Goal: Task Accomplishment & Management: Complete application form

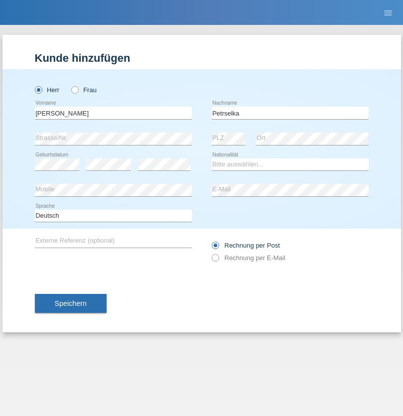
type input "Petrselka"
select select "CH"
radio input "true"
click at [113, 113] on input "text" at bounding box center [113, 113] width 157 height 12
type input "Diart"
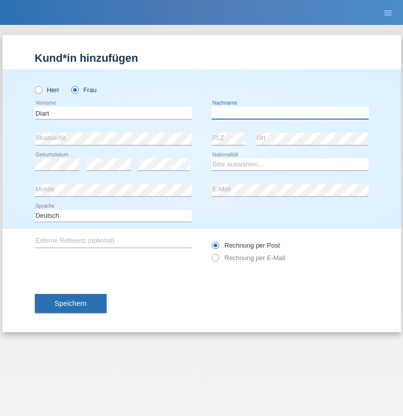
click at [290, 113] on input "text" at bounding box center [290, 113] width 157 height 12
type input "Veseli"
select select "CH"
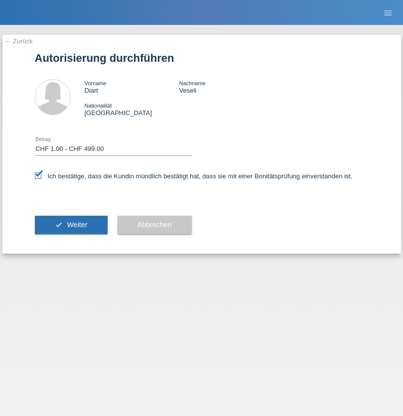
select select "1"
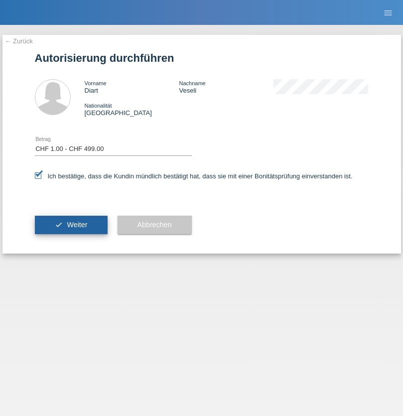
click at [71, 225] on span "Weiter" at bounding box center [77, 225] width 20 height 8
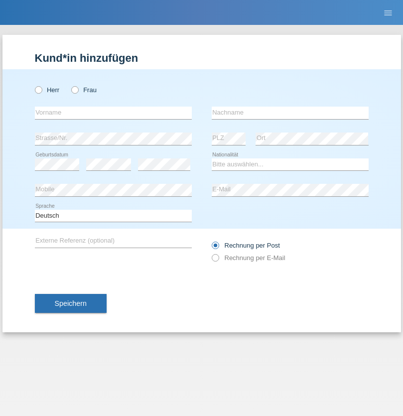
radio input "true"
click at [113, 113] on input "text" at bounding box center [113, 113] width 157 height 12
type input "[PERSON_NAME]"
click at [290, 113] on input "text" at bounding box center [290, 113] width 157 height 12
type input "Moreku"
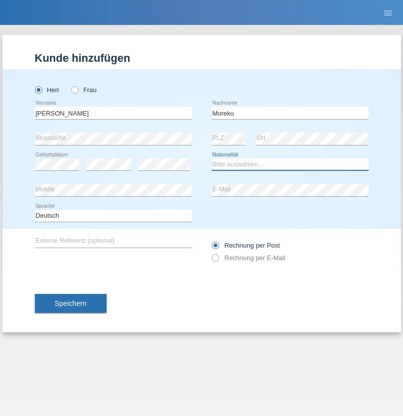
select select "ZA"
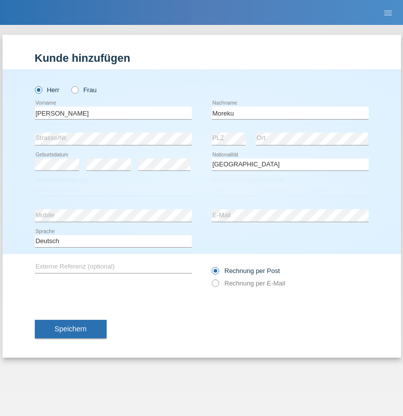
select select "C"
select select "18"
select select "08"
select select "2005"
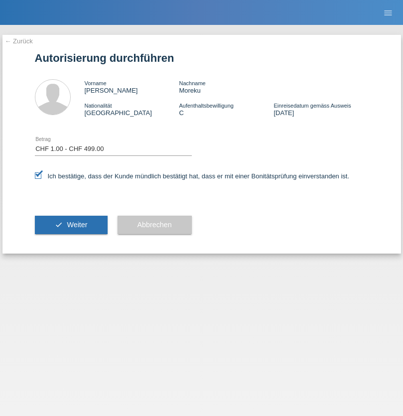
select select "1"
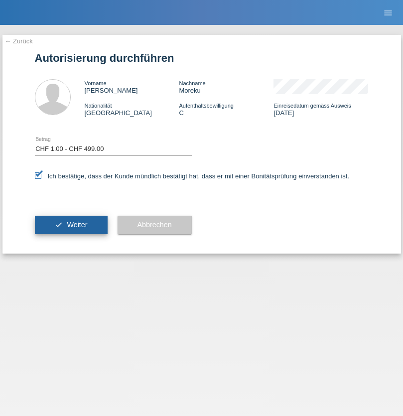
click at [71, 225] on span "Weiter" at bounding box center [77, 225] width 20 height 8
